Goal: Information Seeking & Learning: Learn about a topic

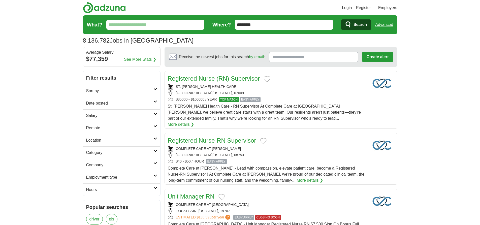
type input "*******"
click at [384, 25] on link "Advanced" at bounding box center [384, 25] width 18 height 10
